Goal: Information Seeking & Learning: Learn about a topic

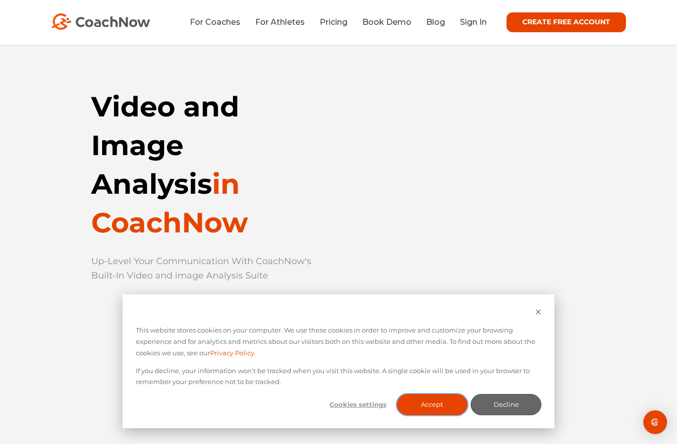
click at [438, 410] on button "Accept" at bounding box center [431, 404] width 71 height 21
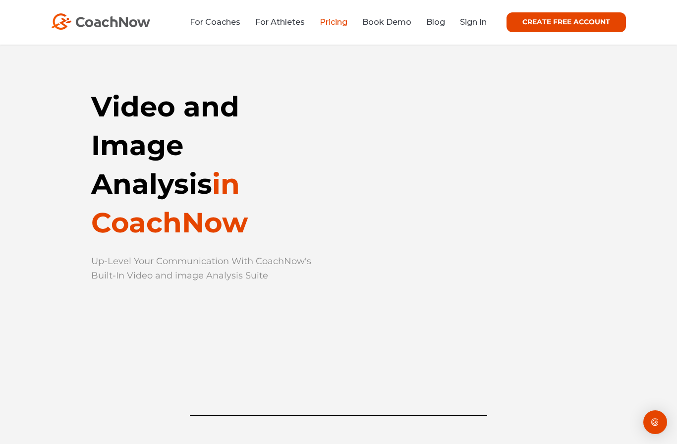
click at [331, 21] on link "Pricing" at bounding box center [333, 21] width 28 height 9
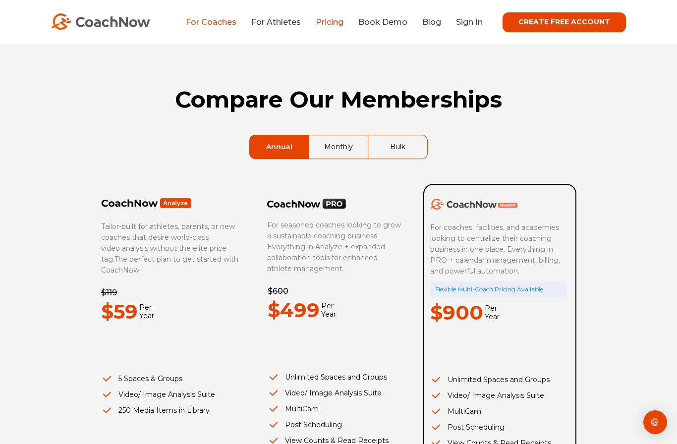
click at [191, 19] on link "For Coaches" at bounding box center [211, 21] width 51 height 9
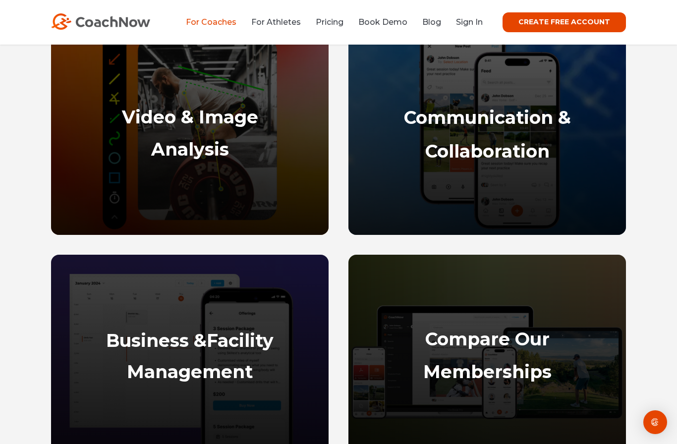
scroll to position [516, 0]
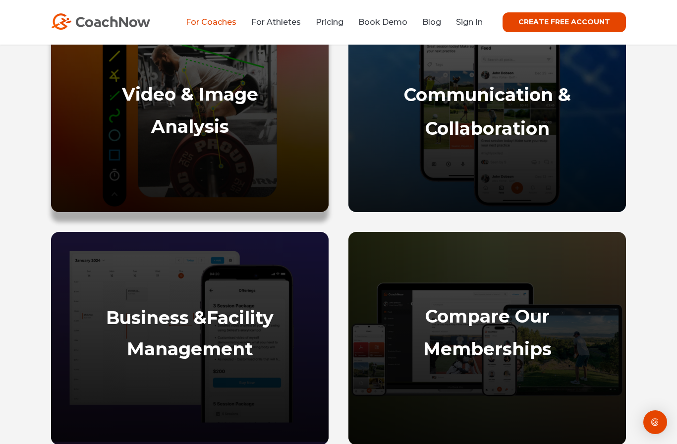
click at [161, 167] on p at bounding box center [190, 164] width 258 height 11
click at [175, 98] on strong "Video & Image" at bounding box center [190, 94] width 136 height 22
click at [171, 132] on strong "Analysis" at bounding box center [190, 126] width 78 height 22
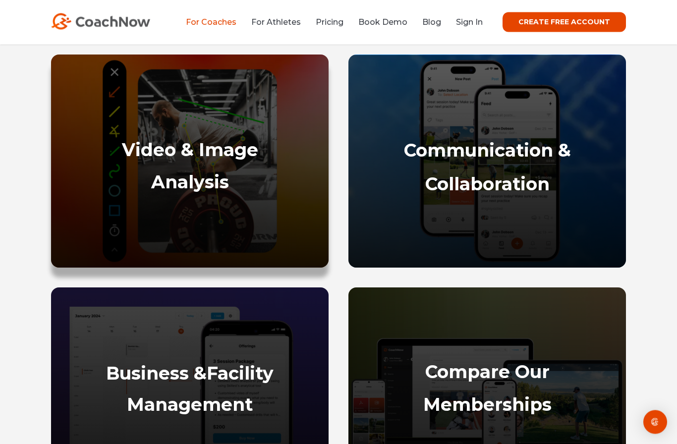
scroll to position [448, 0]
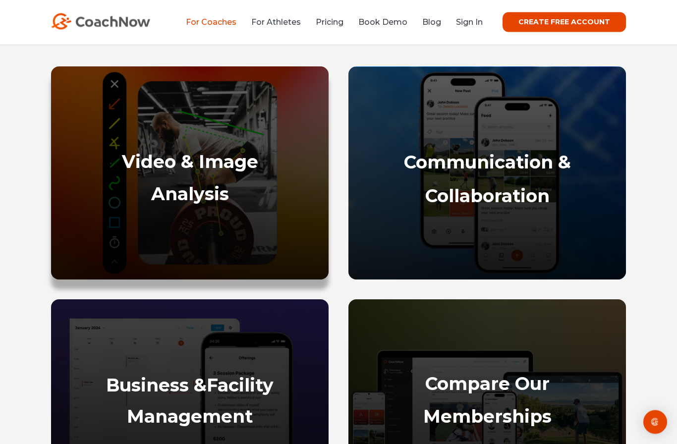
click at [178, 162] on strong "Video & Image" at bounding box center [190, 162] width 136 height 22
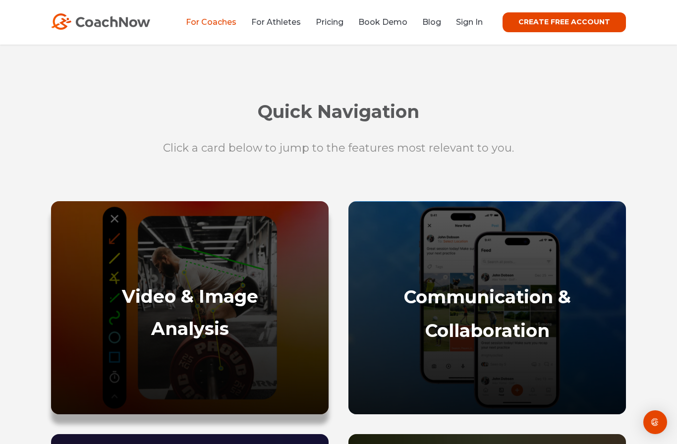
scroll to position [363, 0]
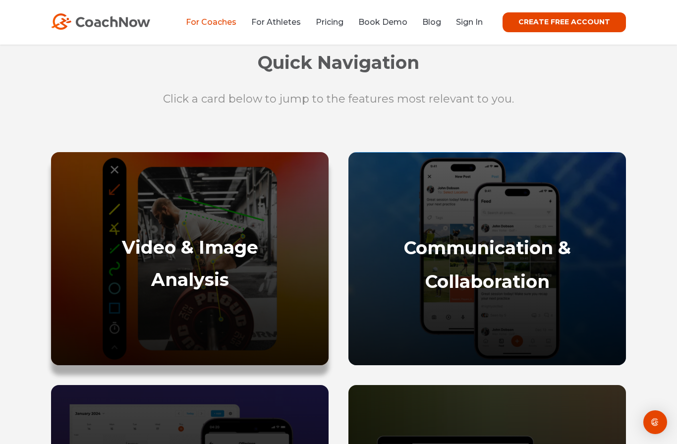
click at [195, 258] on strong "Video & Image" at bounding box center [190, 247] width 136 height 22
click at [213, 286] on strong "Analysis" at bounding box center [190, 279] width 78 height 22
click at [159, 230] on div at bounding box center [190, 227] width 258 height 10
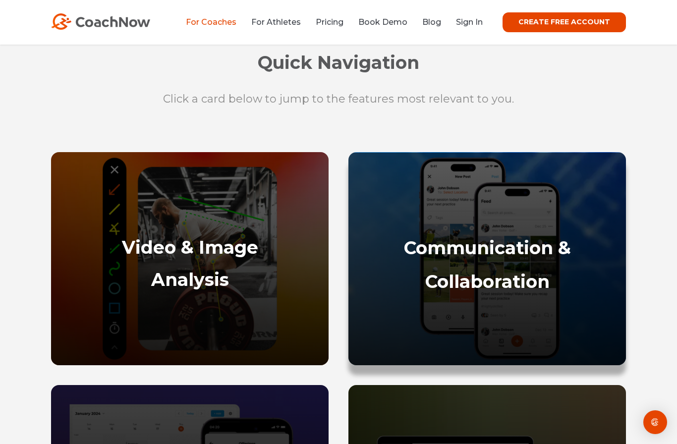
click at [528, 259] on strong "Communication &" at bounding box center [487, 248] width 167 height 22
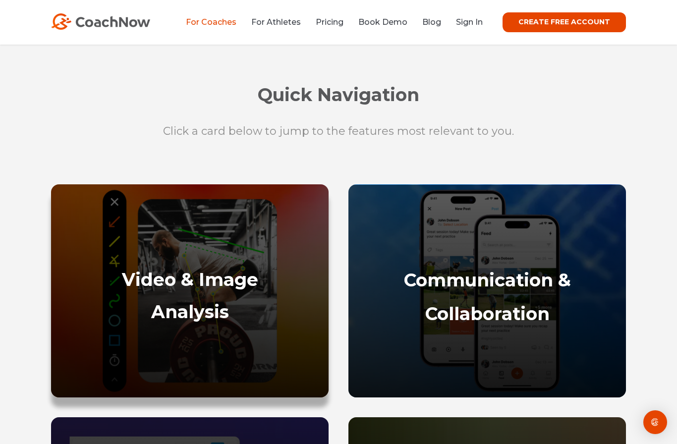
click at [211, 316] on strong "Analysis" at bounding box center [190, 312] width 78 height 22
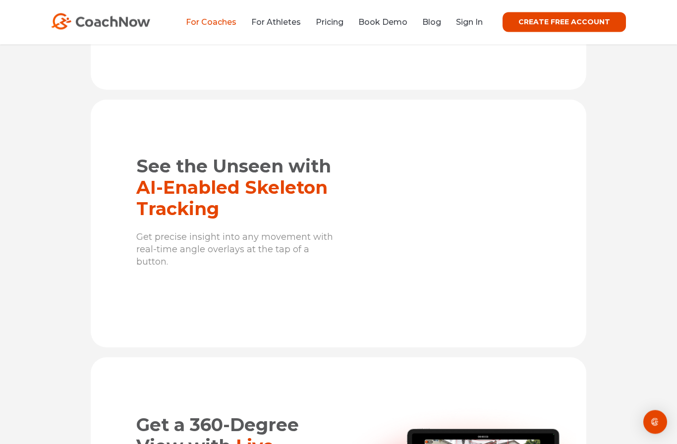
scroll to position [1661, 0]
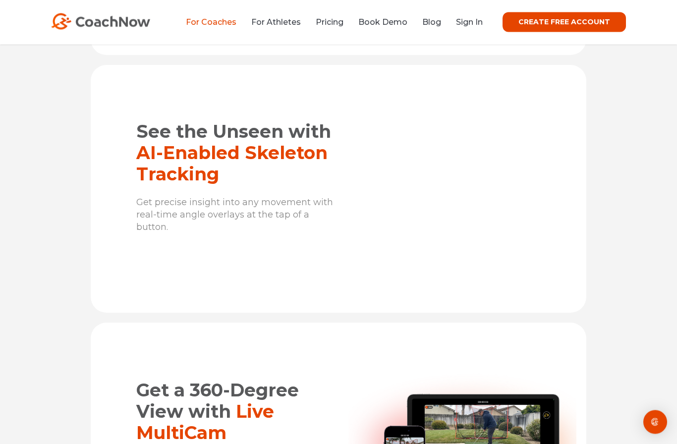
click at [154, 170] on span "AI-Enabled Skeleton Tracking" at bounding box center [231, 163] width 191 height 43
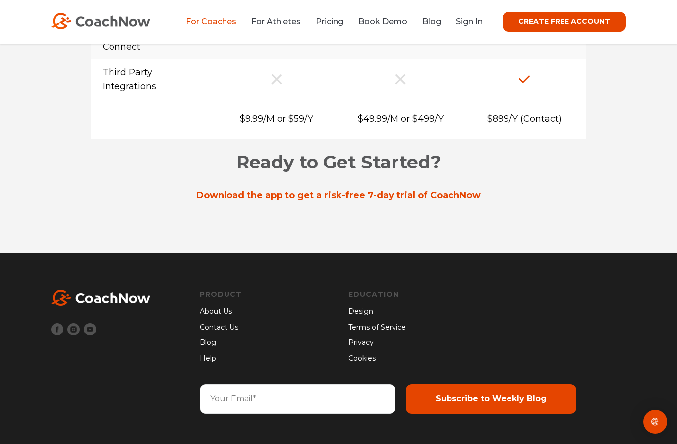
scroll to position [8218, 0]
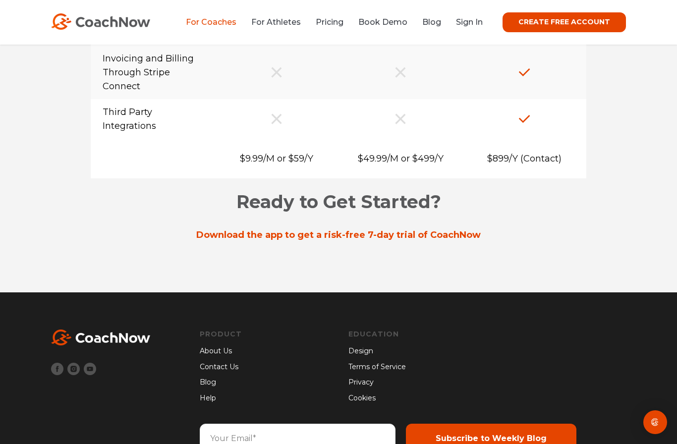
click at [220, 372] on link "Contact Us" at bounding box center [221, 367] width 42 height 11
